Goal: Task Accomplishment & Management: Manage account settings

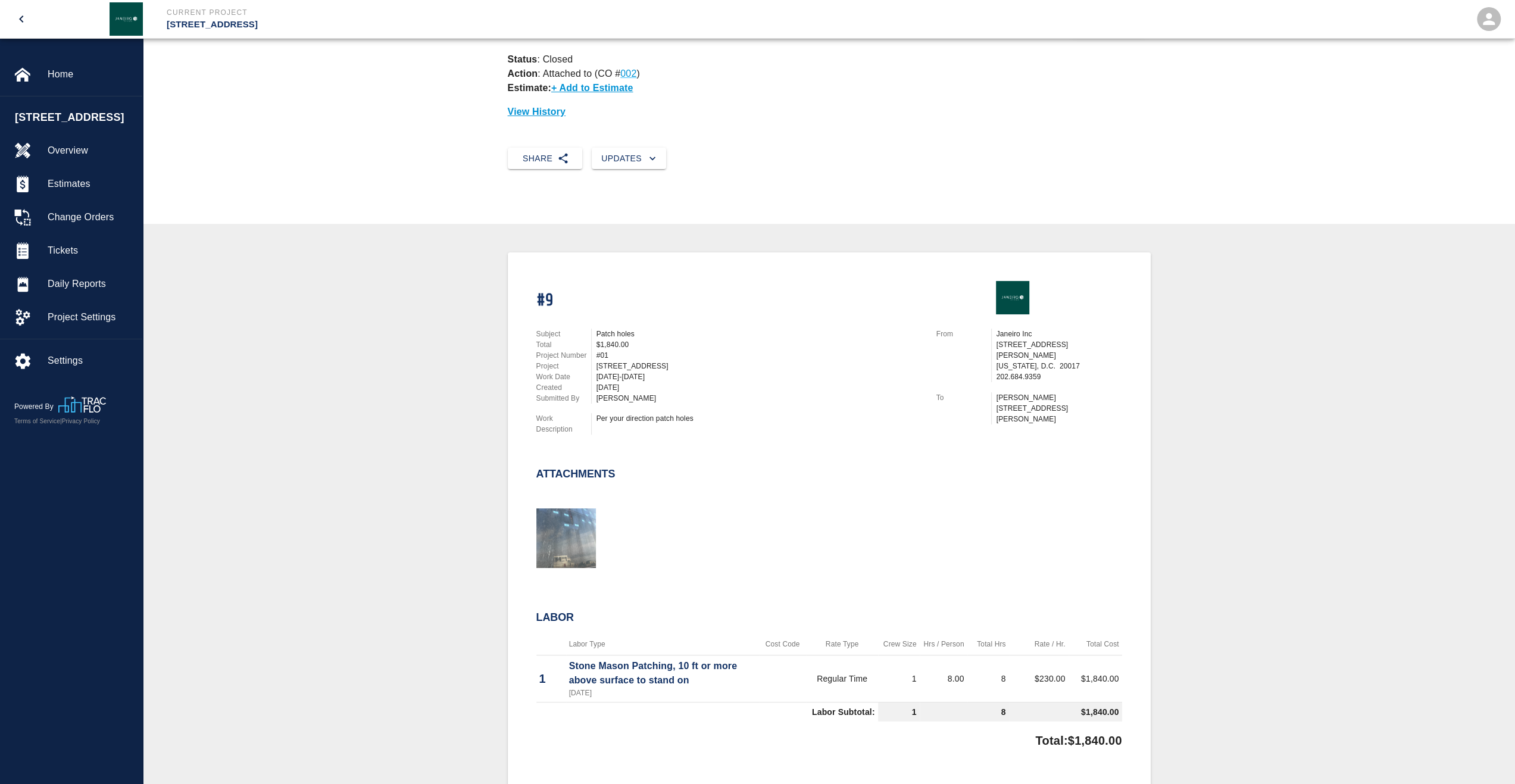
scroll to position [59, 0]
click at [53, 69] on span "Home" at bounding box center [89, 74] width 85 height 15
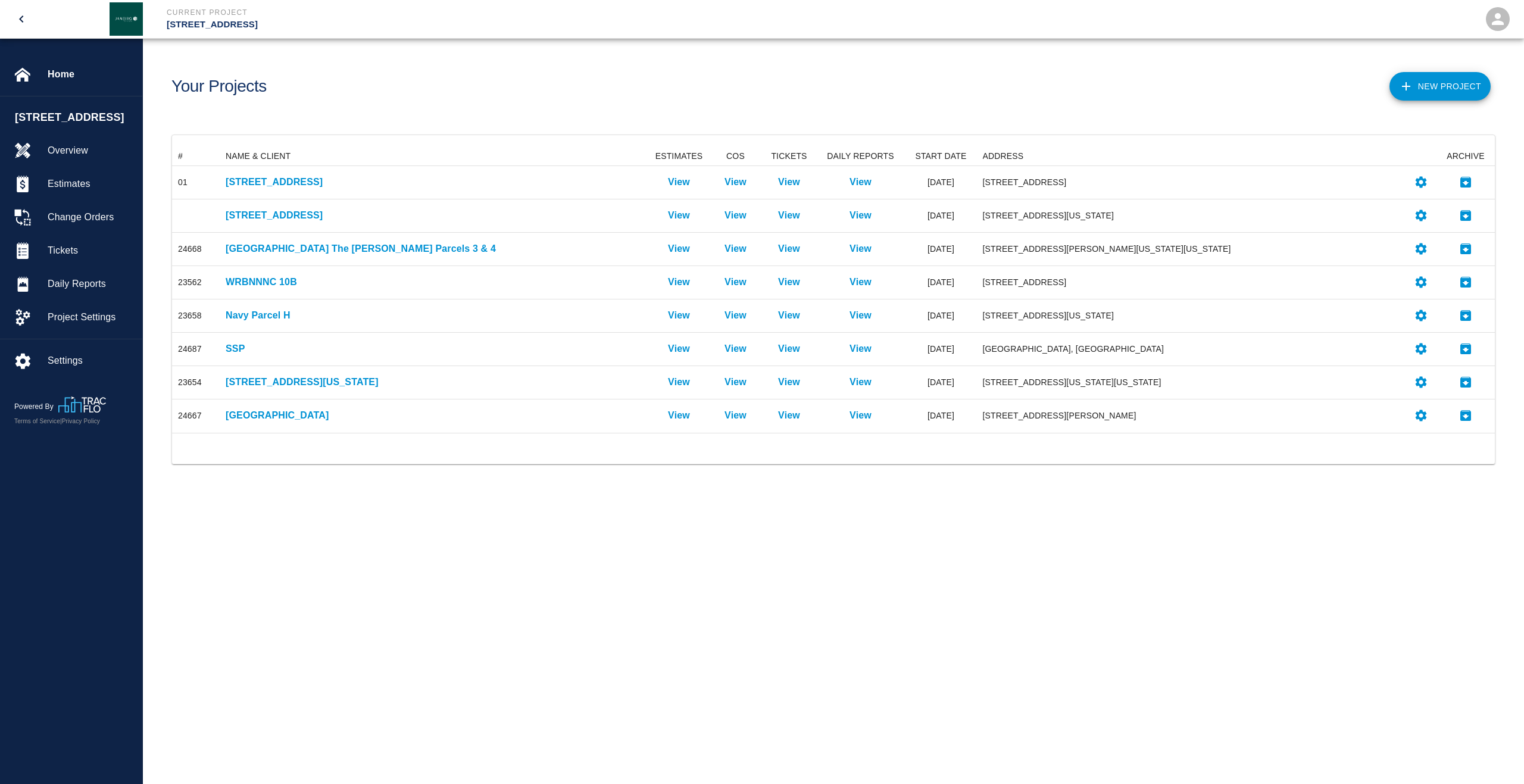
scroll to position [276, 1314]
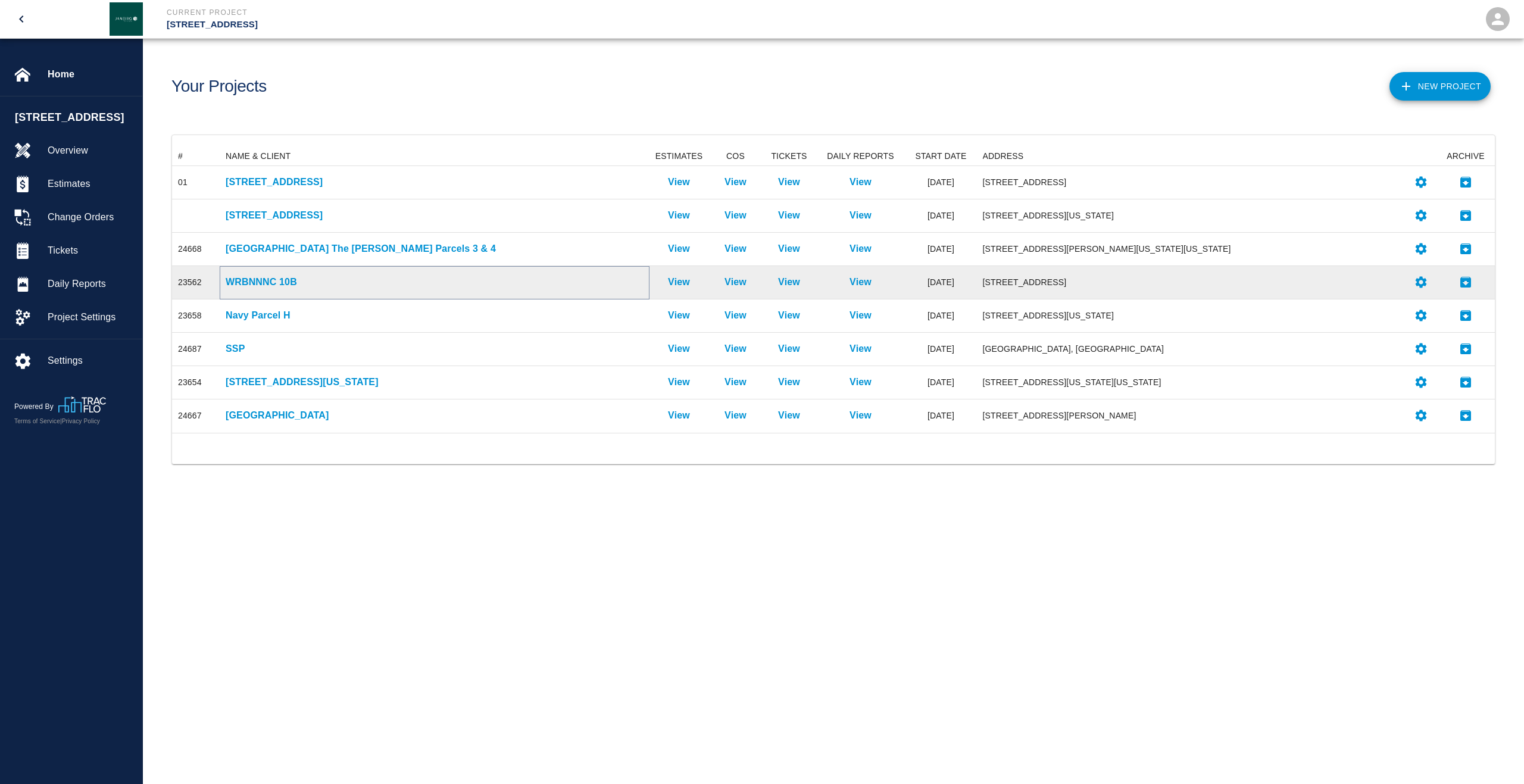
click at [269, 285] on p "WRBNNNC 10B" at bounding box center [434, 282] width 418 height 15
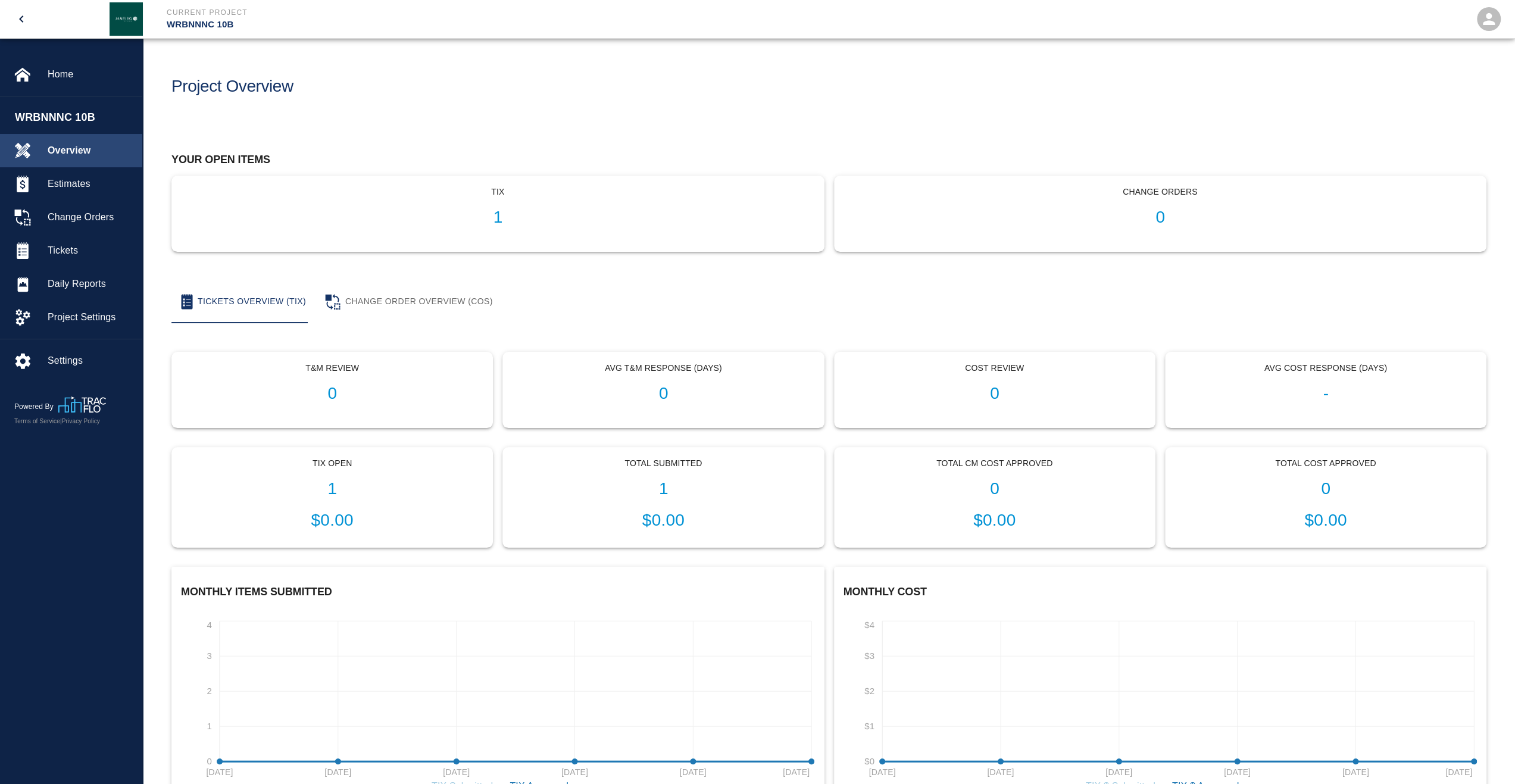
click at [98, 154] on span "Overview" at bounding box center [89, 150] width 85 height 15
click at [58, 76] on span "Home" at bounding box center [89, 74] width 85 height 15
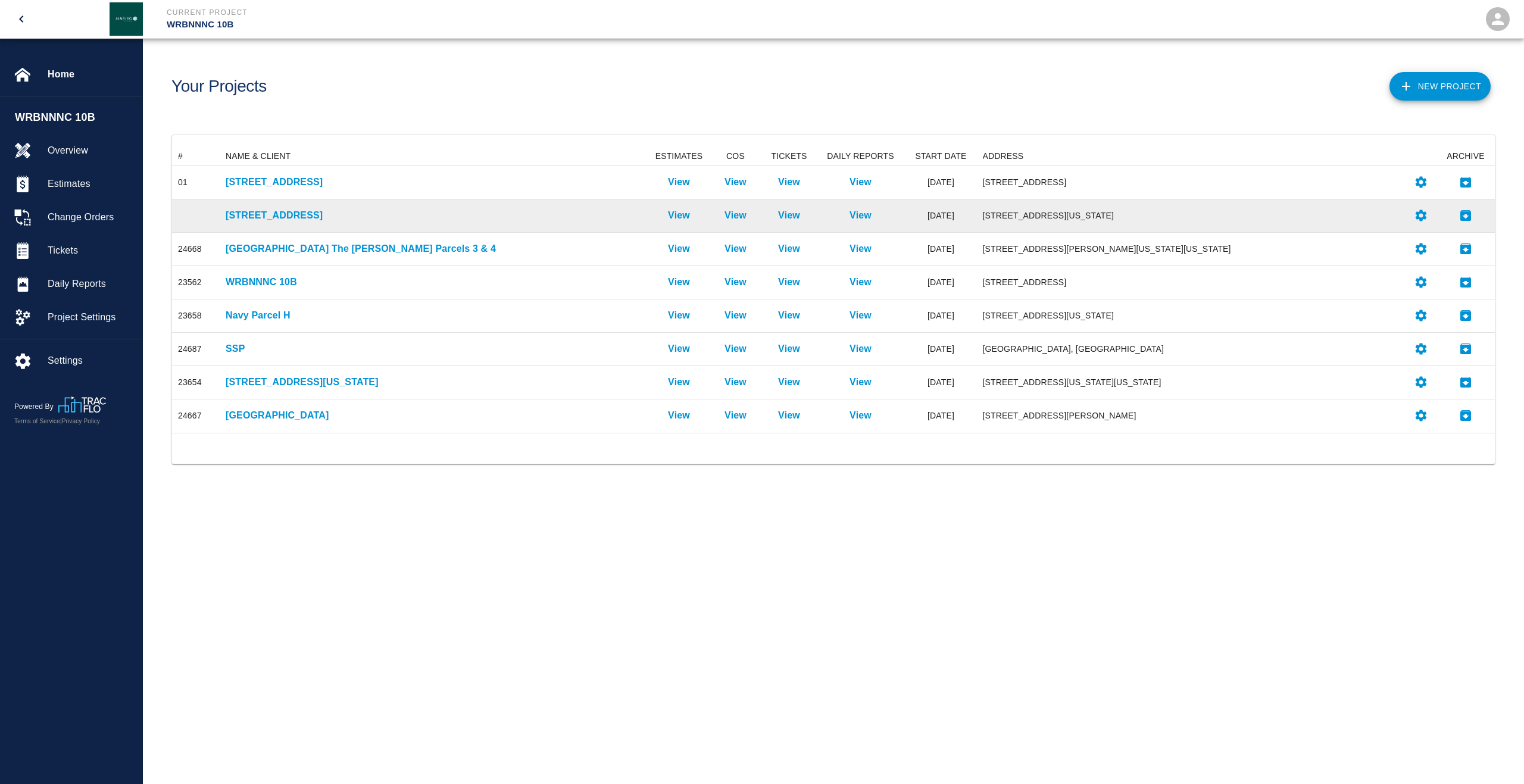
scroll to position [276, 1314]
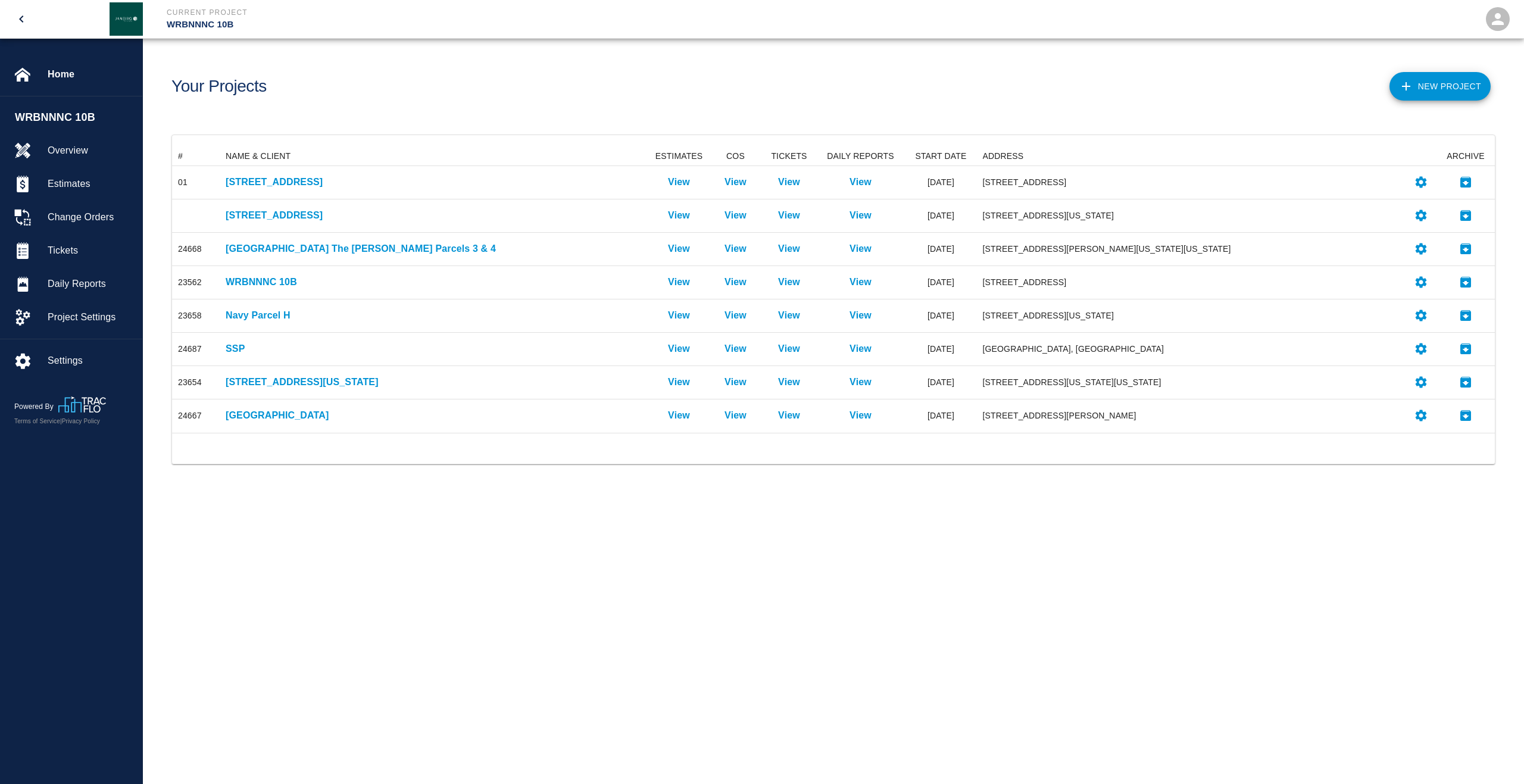
click at [1464, 98] on button "New Project" at bounding box center [1441, 86] width 101 height 28
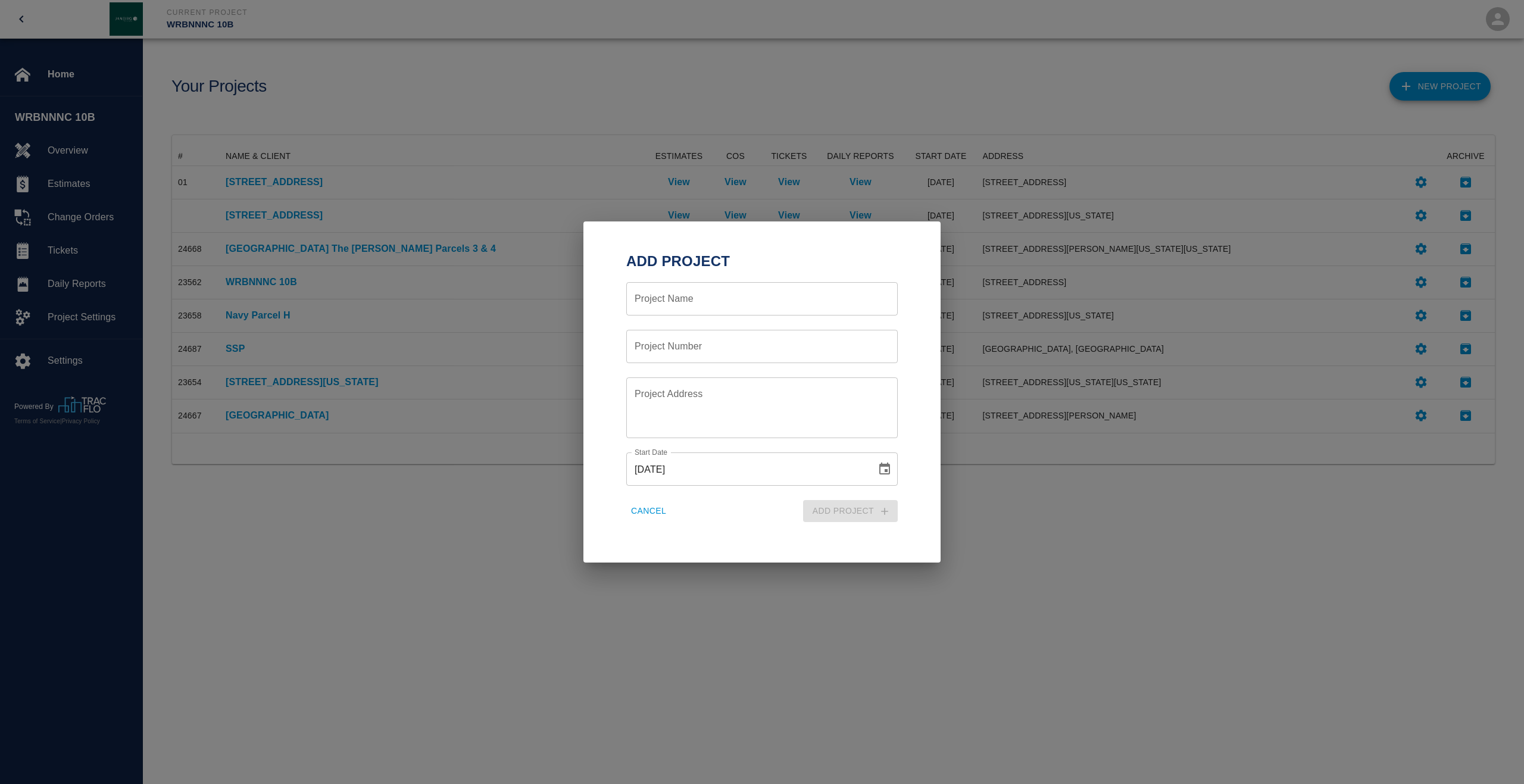
click at [806, 309] on input "Project Name" at bounding box center [762, 298] width 272 height 34
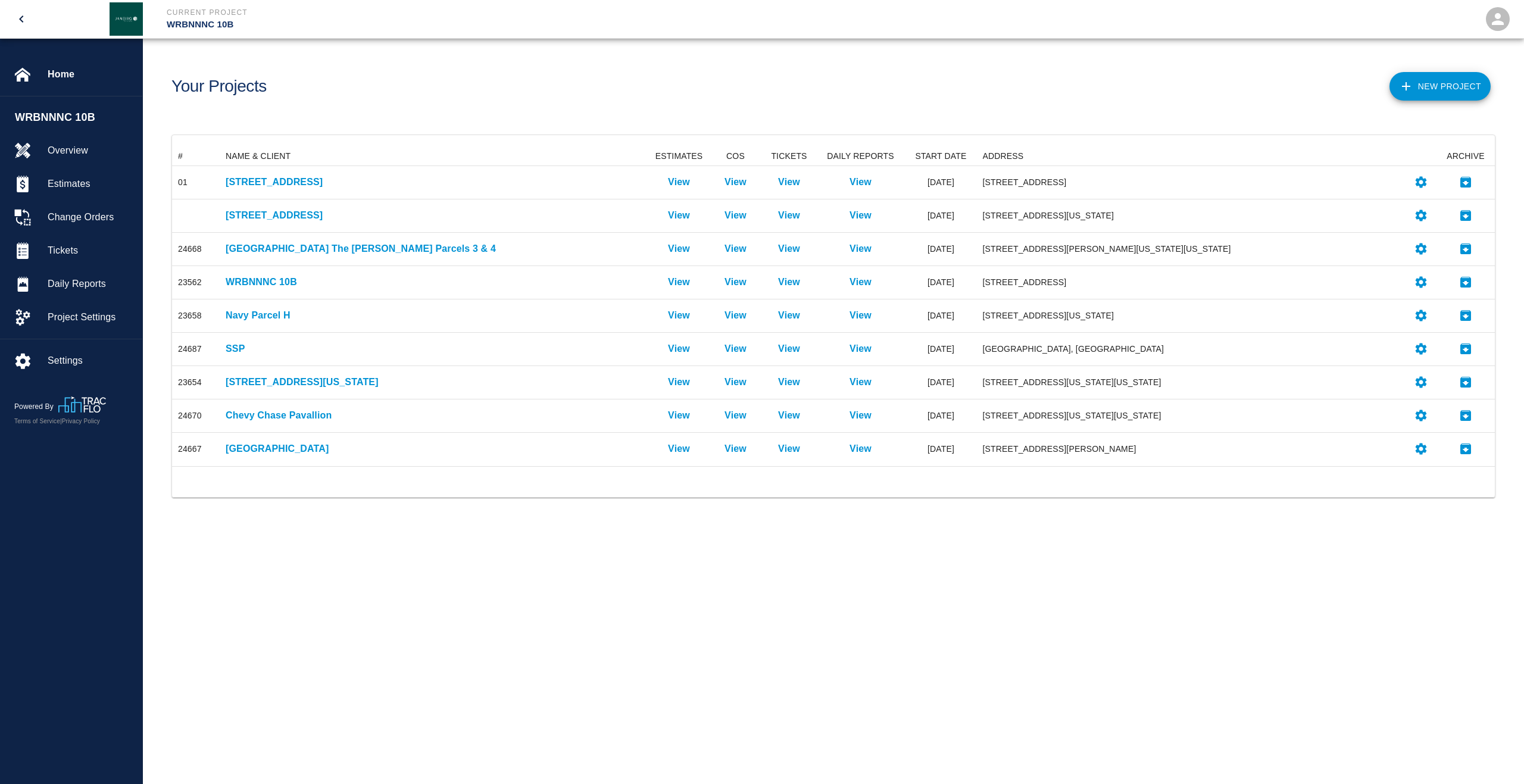
scroll to position [309, 1314]
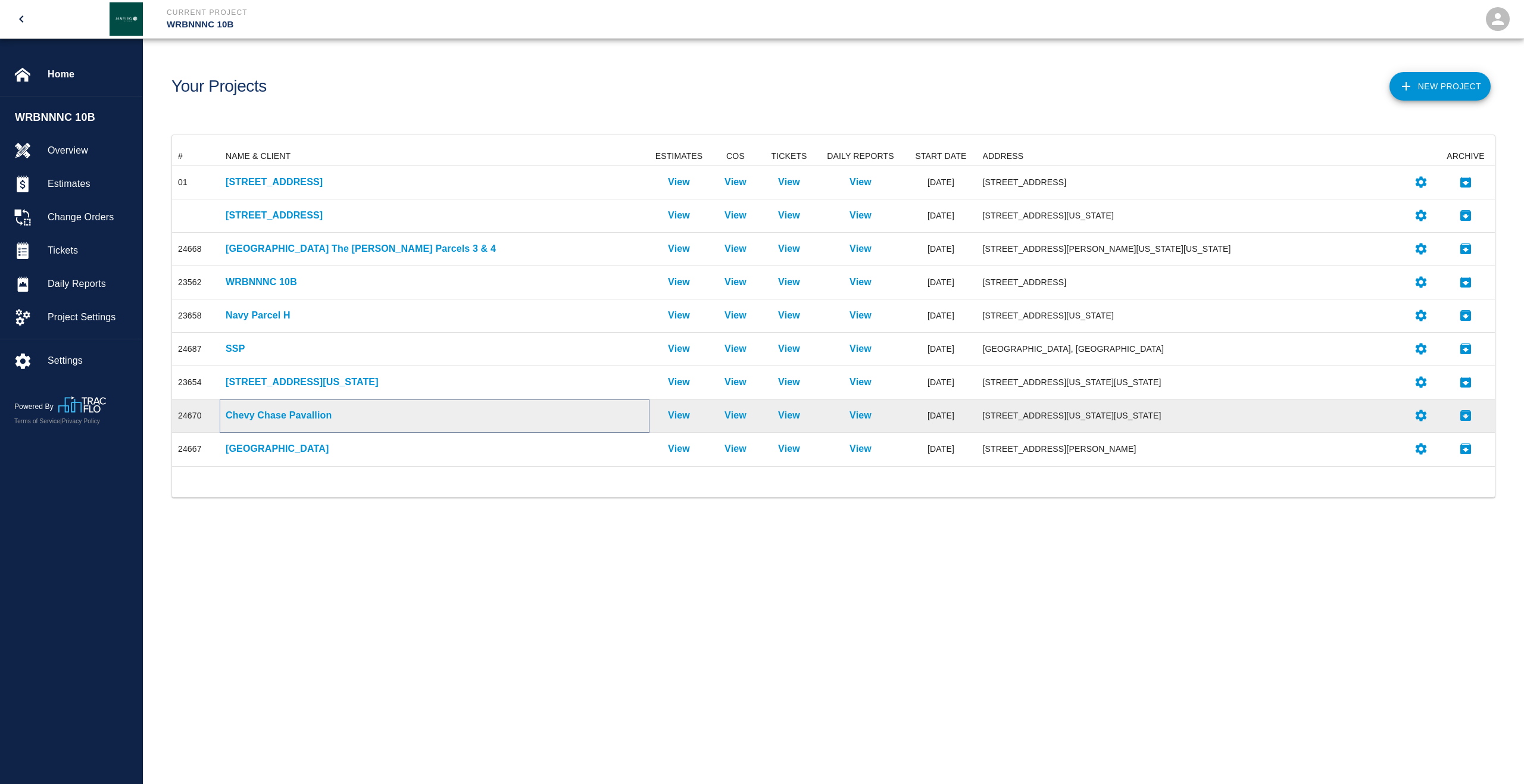
click at [318, 416] on p "Chevy Chase Pavallion" at bounding box center [434, 415] width 418 height 15
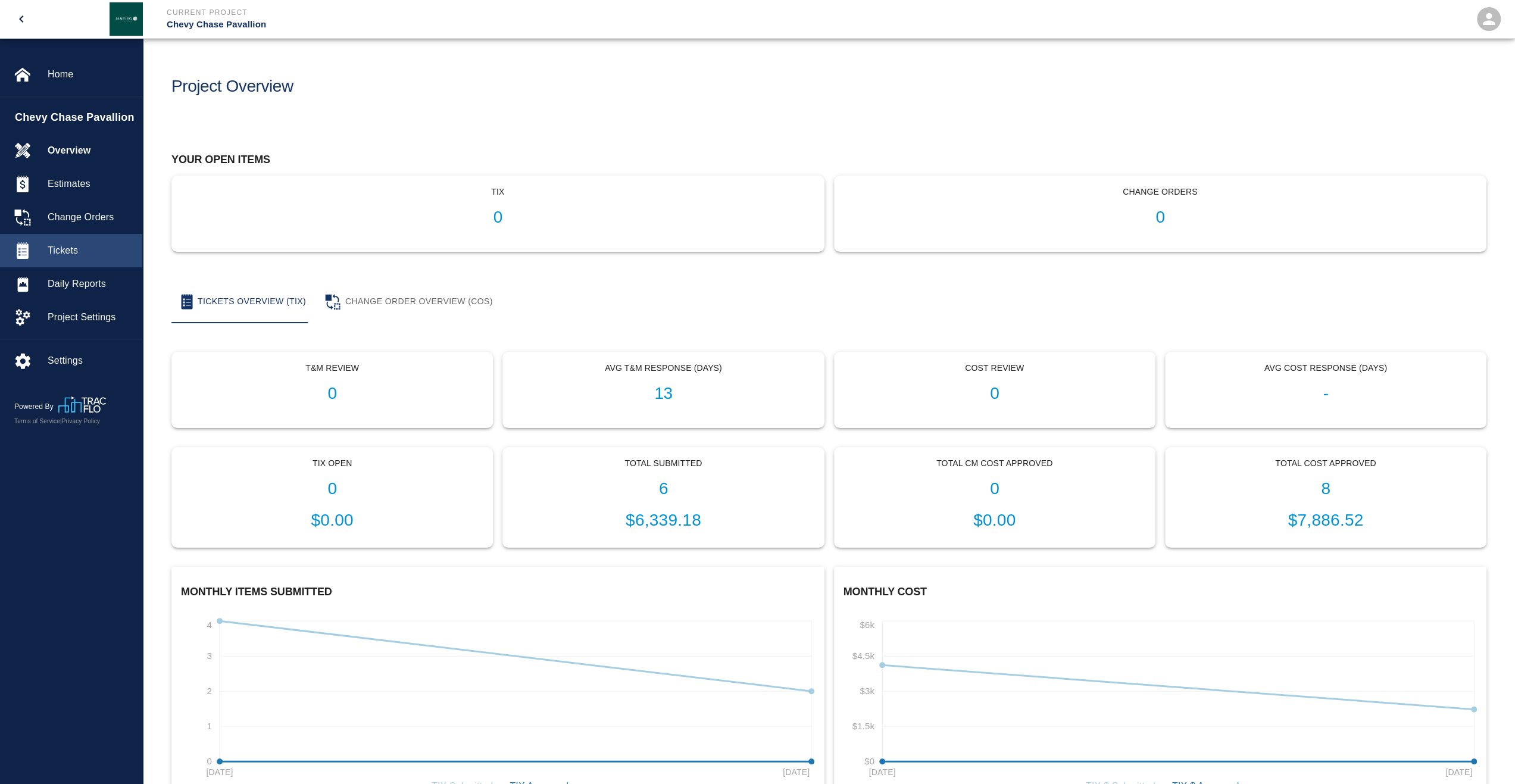
click at [57, 258] on div "Tickets" at bounding box center [71, 250] width 142 height 34
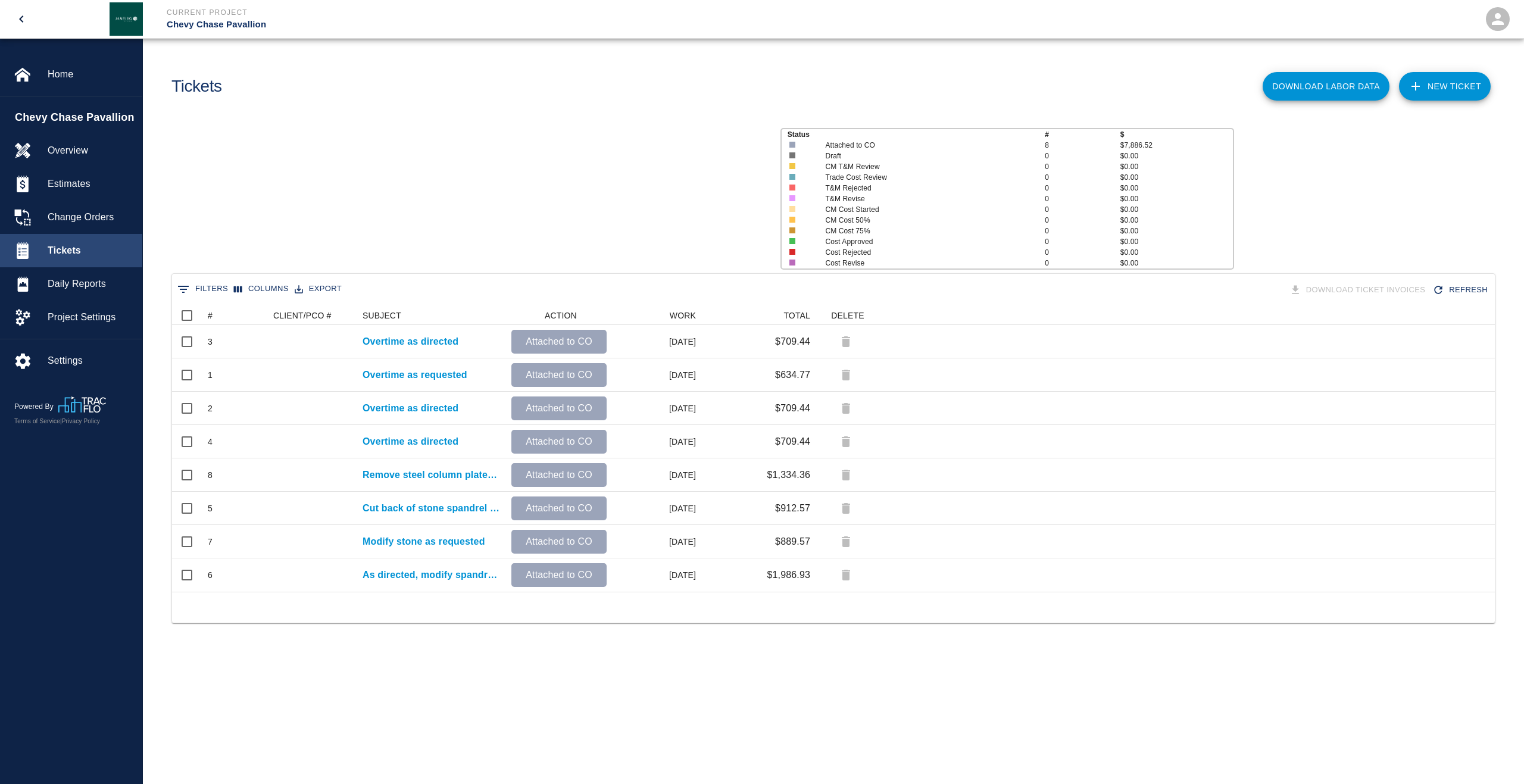
scroll to position [276, 1314]
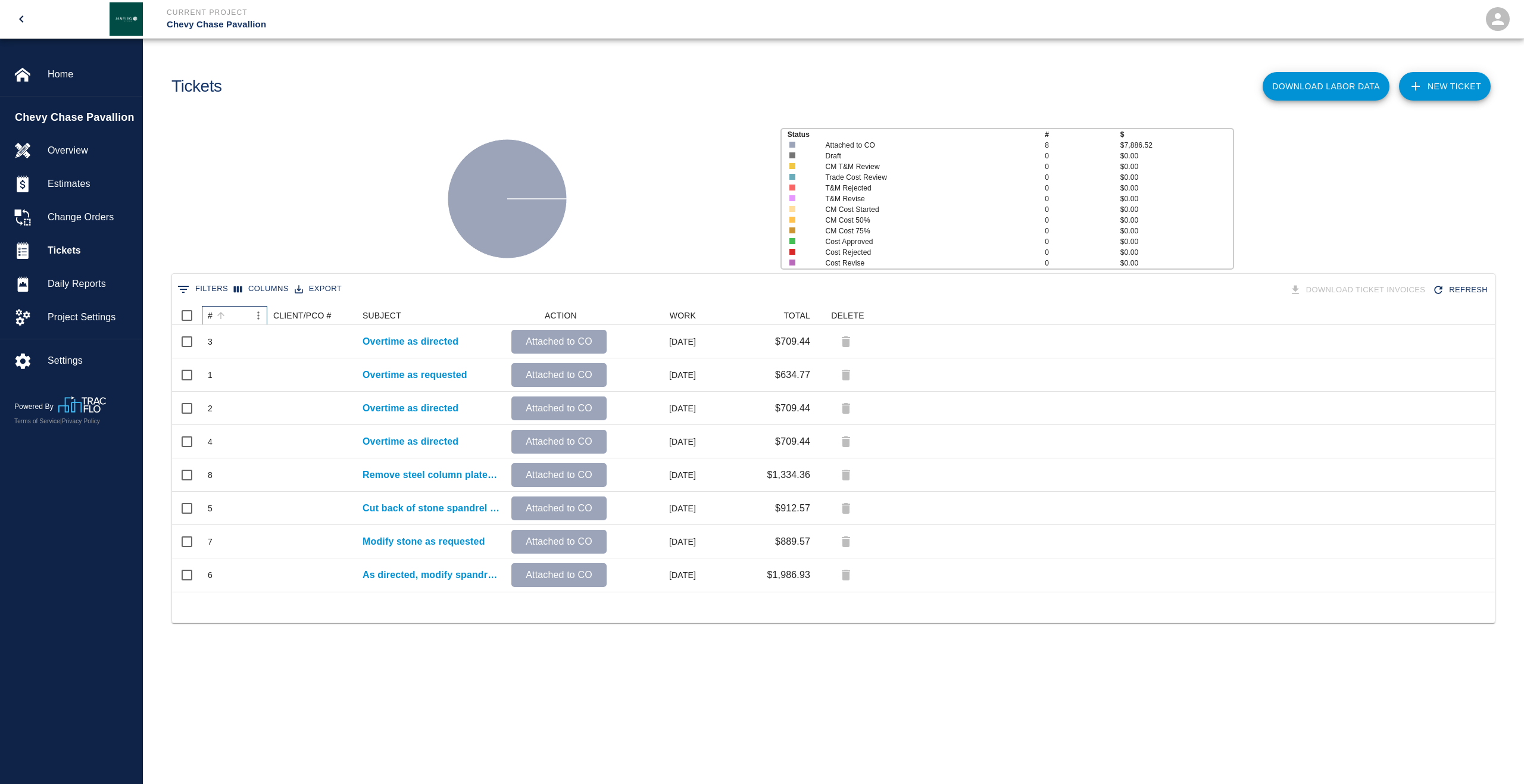
click at [210, 320] on div "#" at bounding box center [211, 315] width 5 height 19
